Goal: Information Seeking & Learning: Learn about a topic

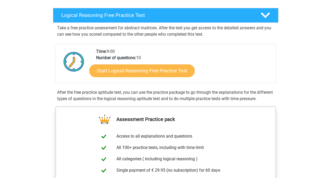
scroll to position [79, 0]
click at [158, 70] on link "Start Logical Reasoning Free Practice Test" at bounding box center [141, 70] width 105 height 13
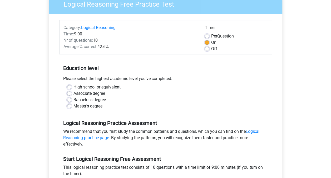
scroll to position [53, 0]
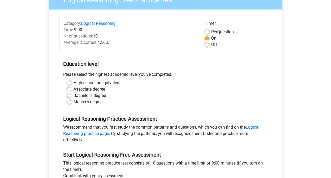
click at [95, 102] on label "Master's degree" at bounding box center [88, 102] width 29 height 6
click at [71, 102] on input "Master's degree" at bounding box center [69, 101] width 4 height 5
radio input "true"
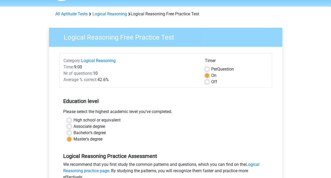
scroll to position [26, 0]
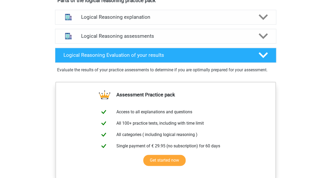
scroll to position [290, 0]
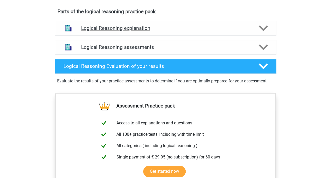
click at [264, 33] on icon at bounding box center [263, 27] width 9 height 9
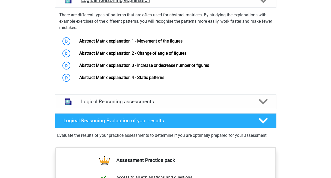
scroll to position [316, 0]
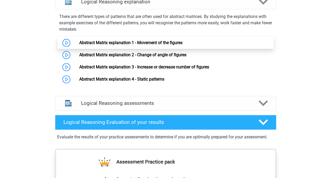
click at [122, 45] on link "Abstract Matrix explanation 1 - Movement of the figures" at bounding box center [130, 42] width 103 height 5
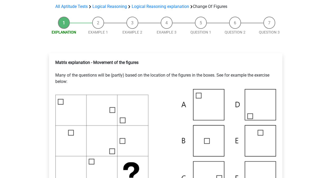
scroll to position [79, 0]
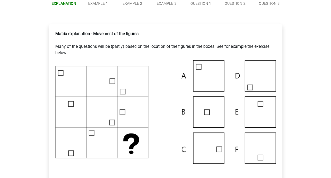
click at [212, 139] on img at bounding box center [165, 111] width 221 height 103
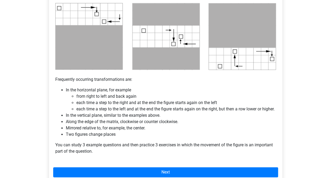
scroll to position [290, 0]
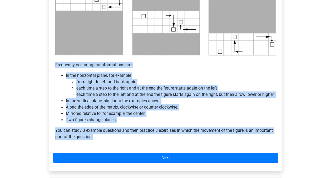
drag, startPoint x: 54, startPoint y: 65, endPoint x: 120, endPoint y: 146, distance: 103.8
copy div "Frequently occurring transformations are: In the horizontal plane, for example …"
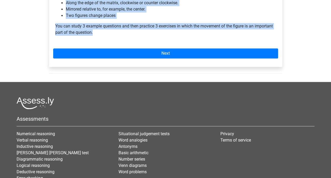
scroll to position [395, 0]
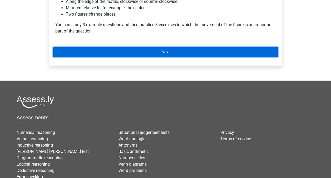
click at [186, 57] on link "Next" at bounding box center [165, 52] width 225 height 10
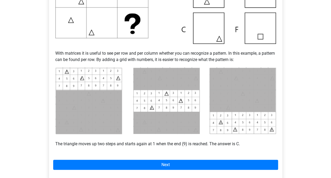
scroll to position [185, 0]
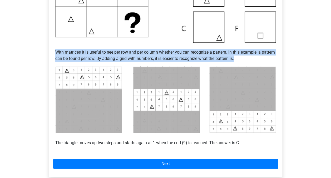
drag, startPoint x: 55, startPoint y: 51, endPoint x: 264, endPoint y: 58, distance: 208.6
click at [264, 58] on p "With matrices it is useful to see per row and per column whether you can recogn…" at bounding box center [165, 52] width 221 height 19
copy p "With matrices it is useful to see per row and per column whether you can recogn…"
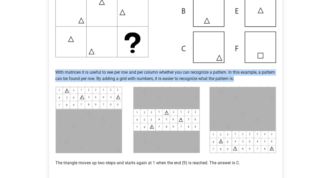
scroll to position [211, 0]
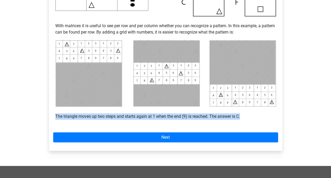
drag, startPoint x: 55, startPoint y: 115, endPoint x: 294, endPoint y: 118, distance: 239.7
click at [294, 118] on div "Register Nederlands English" at bounding box center [165, 47] width 331 height 516
copy p "The triangle moves up two steps and starts again at 1 when the end (9) is reach…"
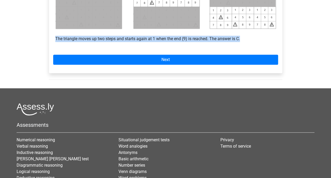
scroll to position [290, 0]
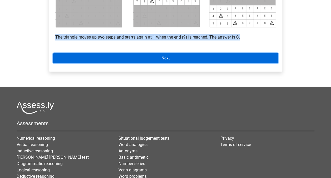
click at [186, 59] on link "Next" at bounding box center [165, 58] width 225 height 10
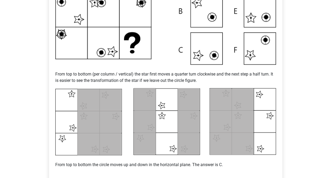
scroll to position [185, 0]
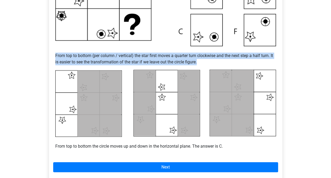
drag, startPoint x: 241, startPoint y: 60, endPoint x: 46, endPoint y: 57, distance: 195.6
click at [46, 57] on div "Example 2 From top to bottom (per column / vertical) the star first moves a qua…" at bounding box center [166, 51] width 242 height 287
copy p "From top to bottom (per column / vertical) the star first moves a quarter turn …"
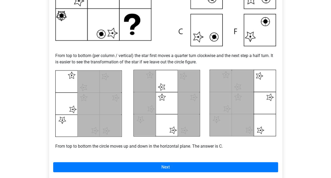
click at [122, 142] on p "From top to bottom the circle moves up and down in the horizontal plane. The an…" at bounding box center [165, 143] width 221 height 13
click at [120, 146] on p "From top to bottom the circle moves up and down in the horizontal plane. The an…" at bounding box center [165, 143] width 221 height 13
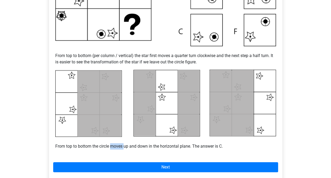
click at [120, 146] on p "From top to bottom the circle moves up and down in the horizontal plane. The an…" at bounding box center [165, 143] width 221 height 13
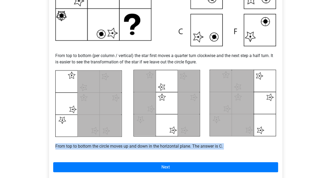
copy div "From top to bottom the circle moves up and down in the horizontal plane. The an…"
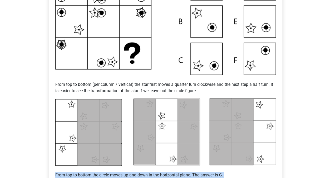
scroll to position [237, 0]
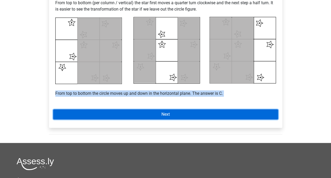
click at [188, 112] on link "Next" at bounding box center [165, 114] width 225 height 10
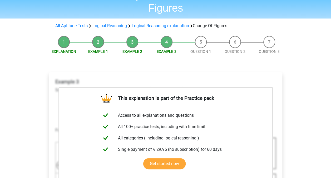
scroll to position [26, 0]
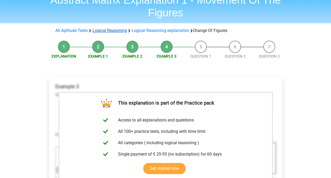
click at [103, 30] on link "Logical Reasoning" at bounding box center [110, 30] width 35 height 5
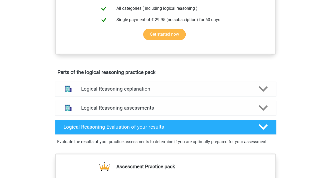
scroll to position [290, 0]
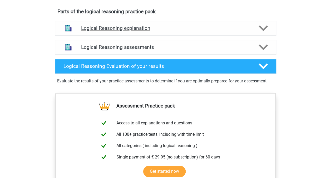
click at [157, 36] on div "Logical Reasoning explanation" at bounding box center [165, 28] width 221 height 15
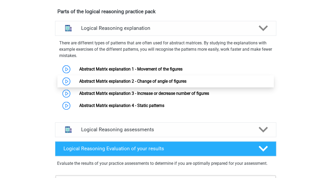
click at [151, 84] on link "Abstract Matrix explanation 2 - Change of angle of figures" at bounding box center [132, 81] width 107 height 5
